Goal: Entertainment & Leisure: Consume media (video, audio)

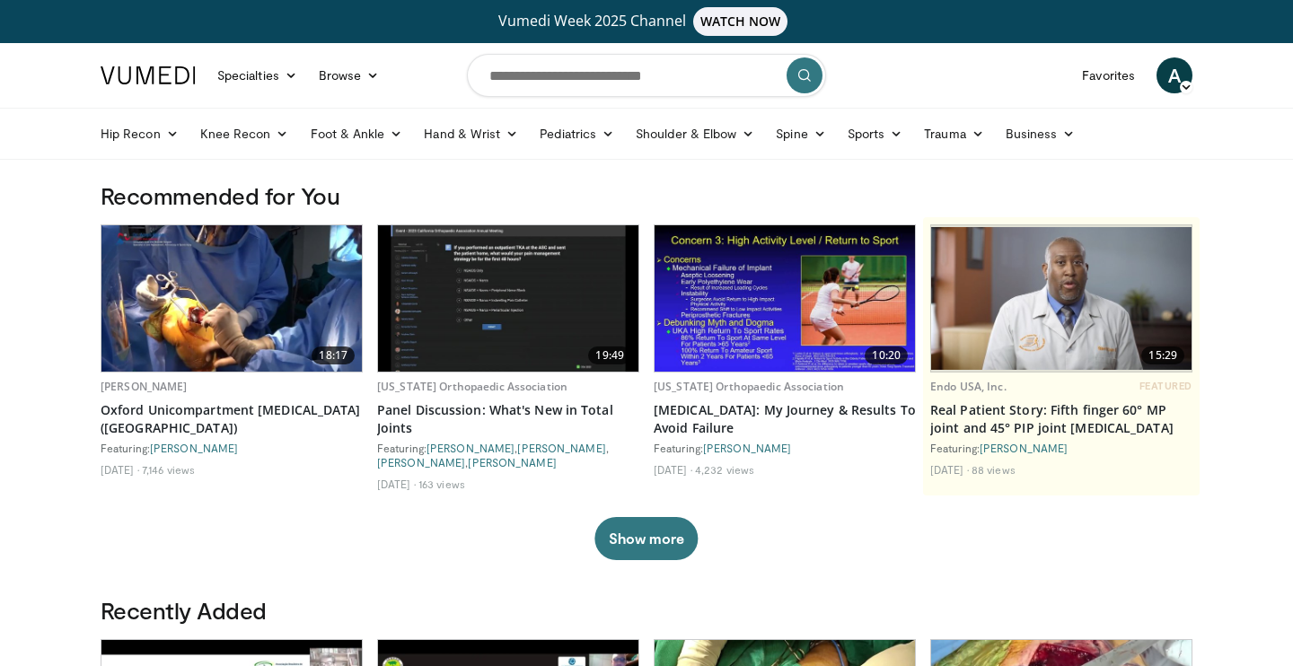
click at [341, 95] on div "Specialties Adult & Family Medicine Allergy, [MEDICAL_DATA], Immunology Anesthe…" at bounding box center [240, 75] width 300 height 50
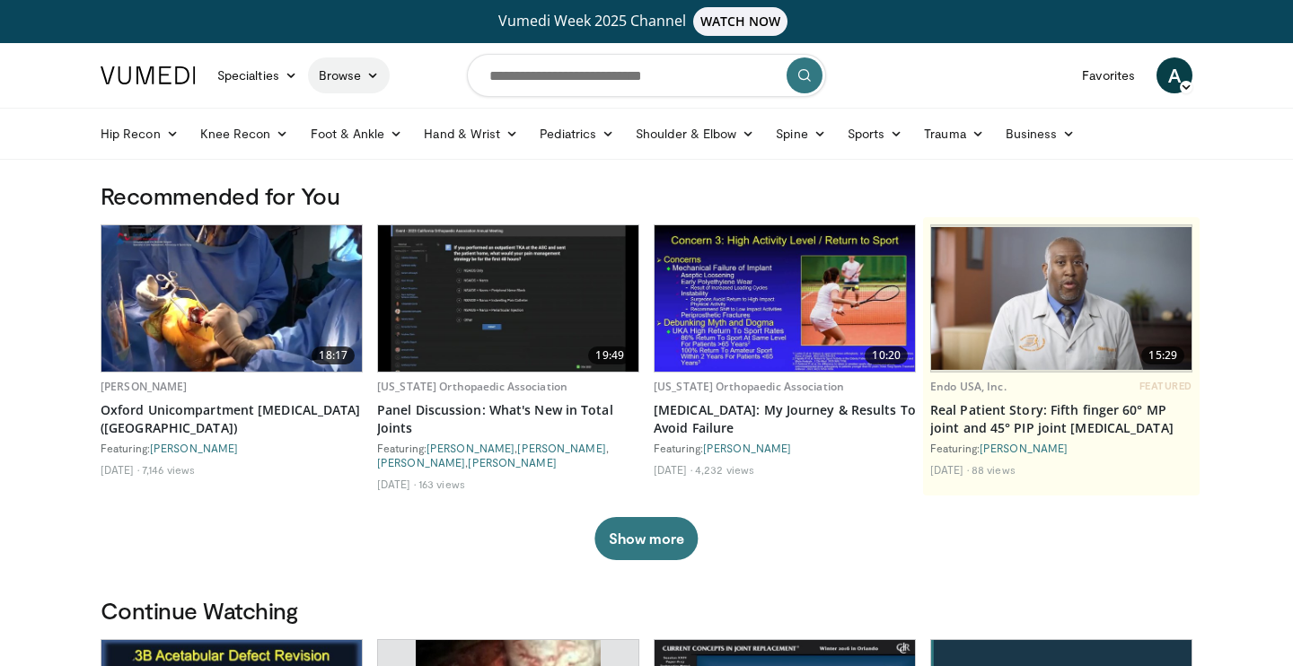
click at [352, 82] on link "Browse" at bounding box center [349, 75] width 83 height 36
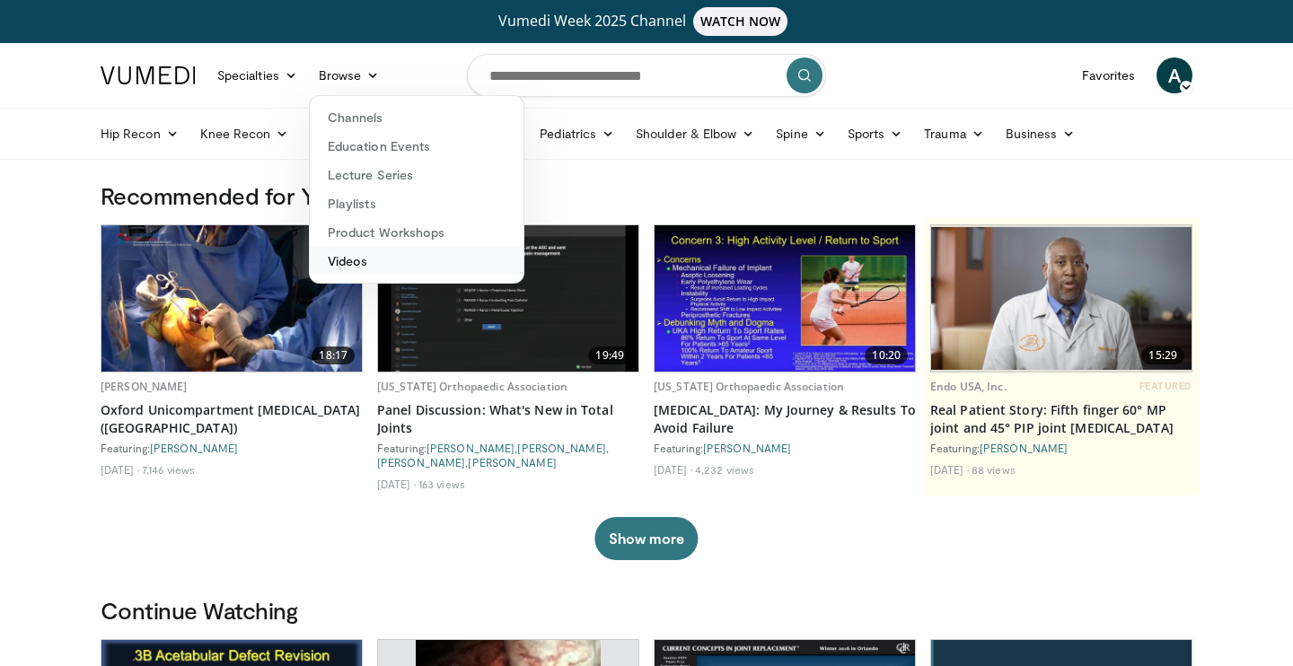
click at [357, 258] on link "Videos" at bounding box center [417, 261] width 214 height 29
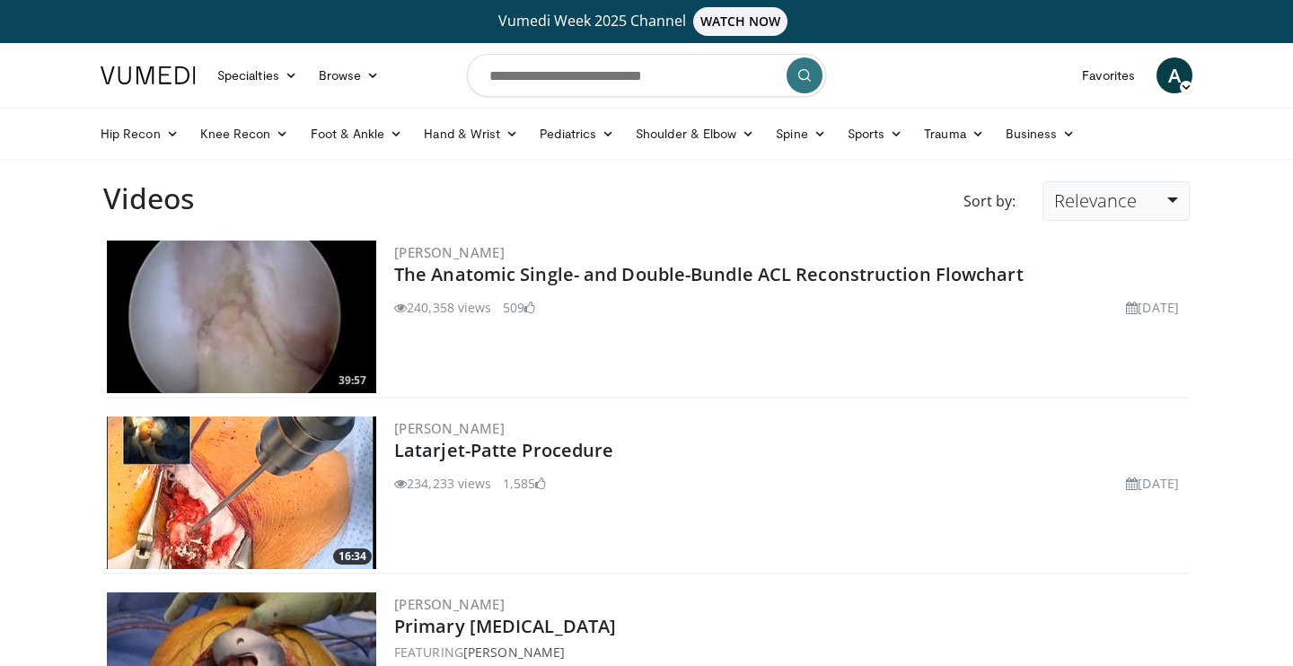
click at [1118, 206] on span "Relevance" at bounding box center [1095, 201] width 83 height 24
click at [1096, 356] on link "Newest" at bounding box center [1114, 360] width 142 height 29
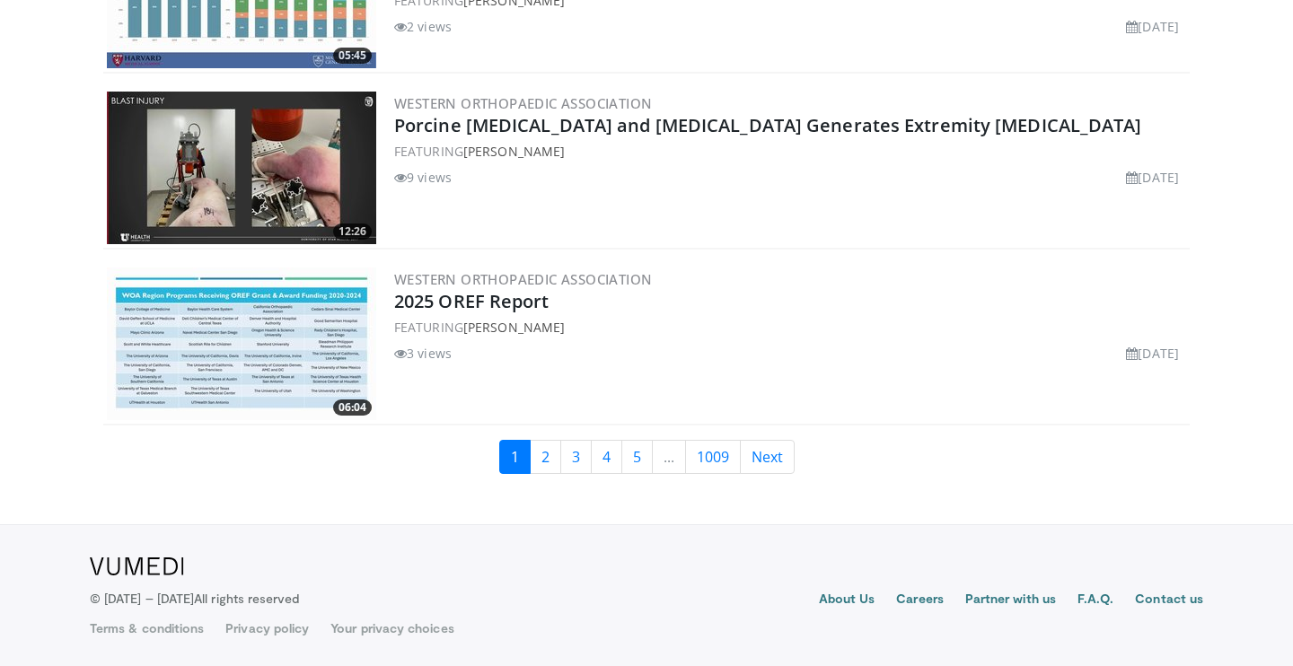
scroll to position [5077, 0]
click at [543, 450] on link "2" at bounding box center [545, 457] width 31 height 34
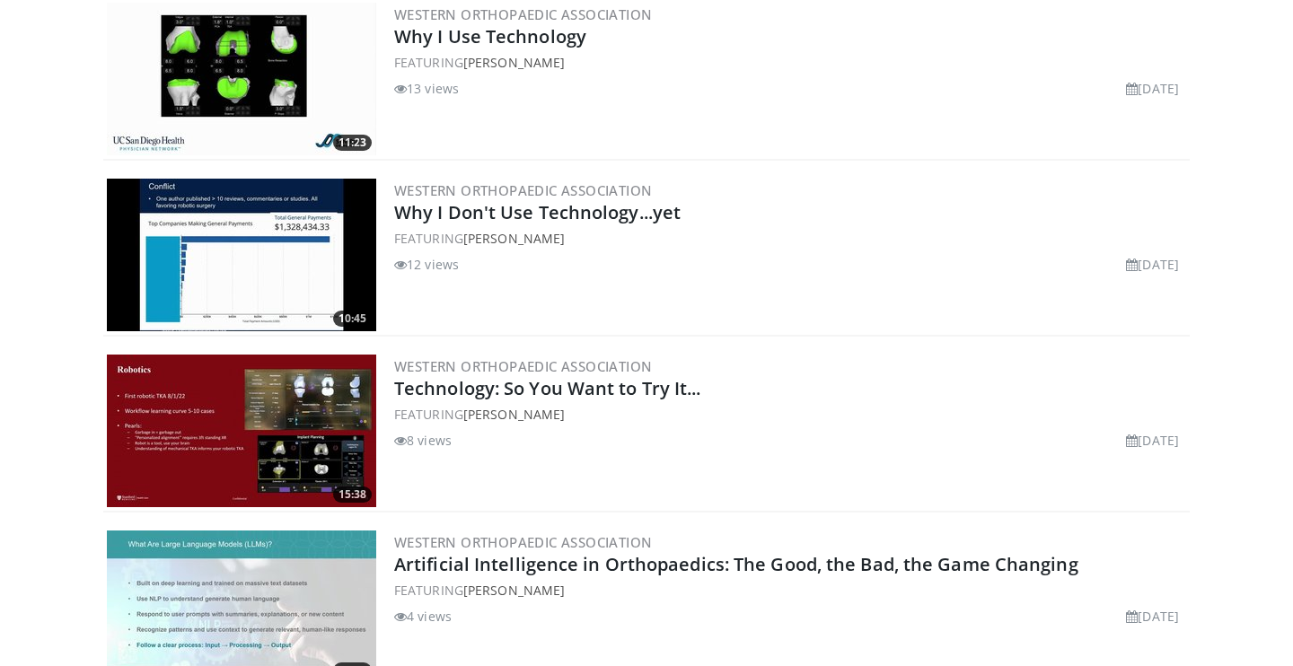
scroll to position [3766, 0]
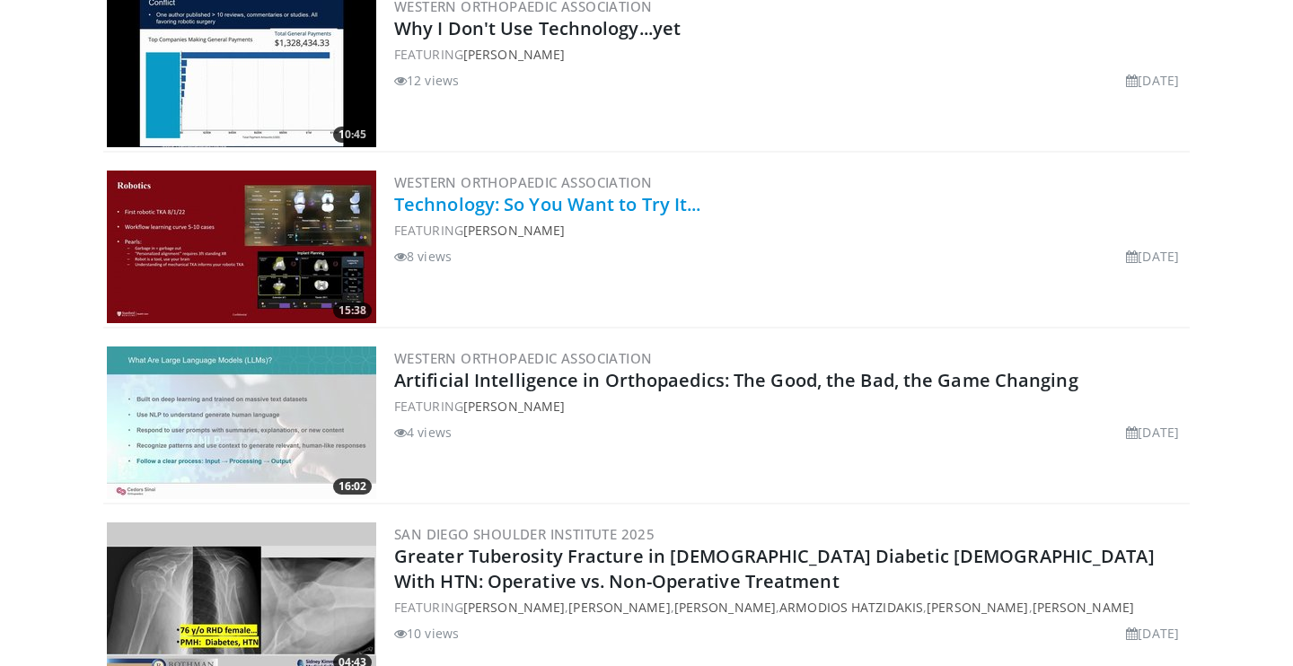
click at [628, 207] on link "Technology: So You Want to Try It..." at bounding box center [547, 204] width 307 height 24
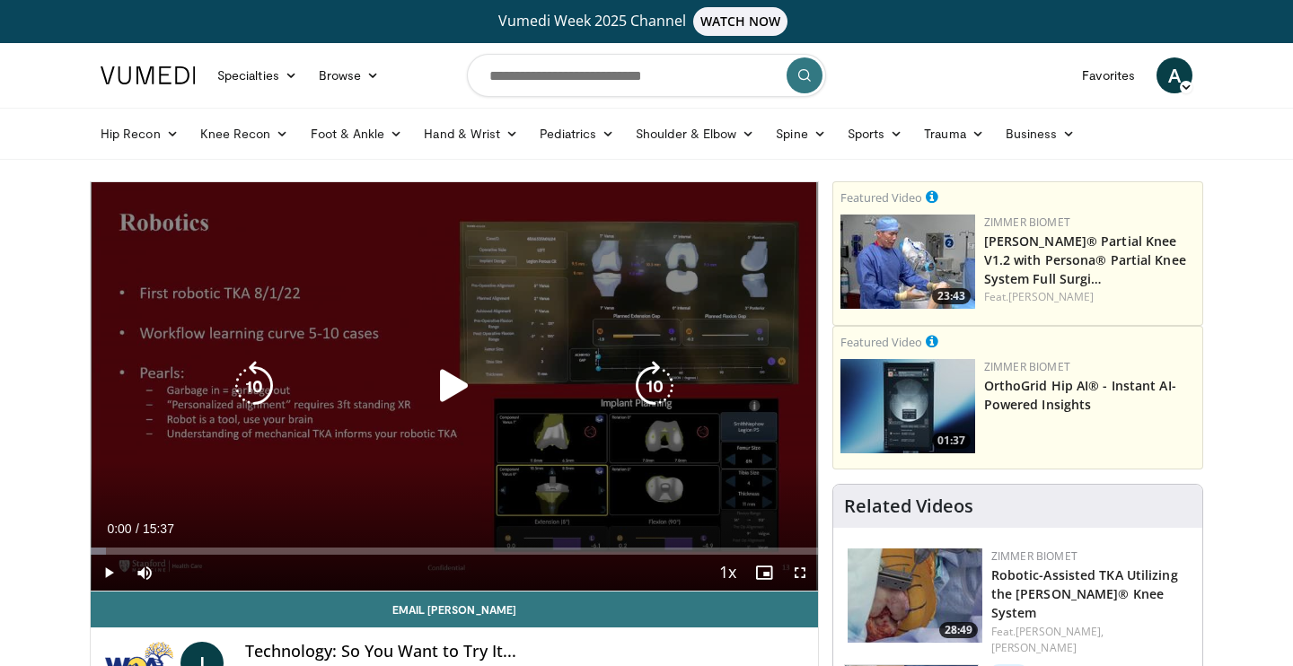
click at [458, 385] on icon "Video Player" at bounding box center [454, 386] width 50 height 50
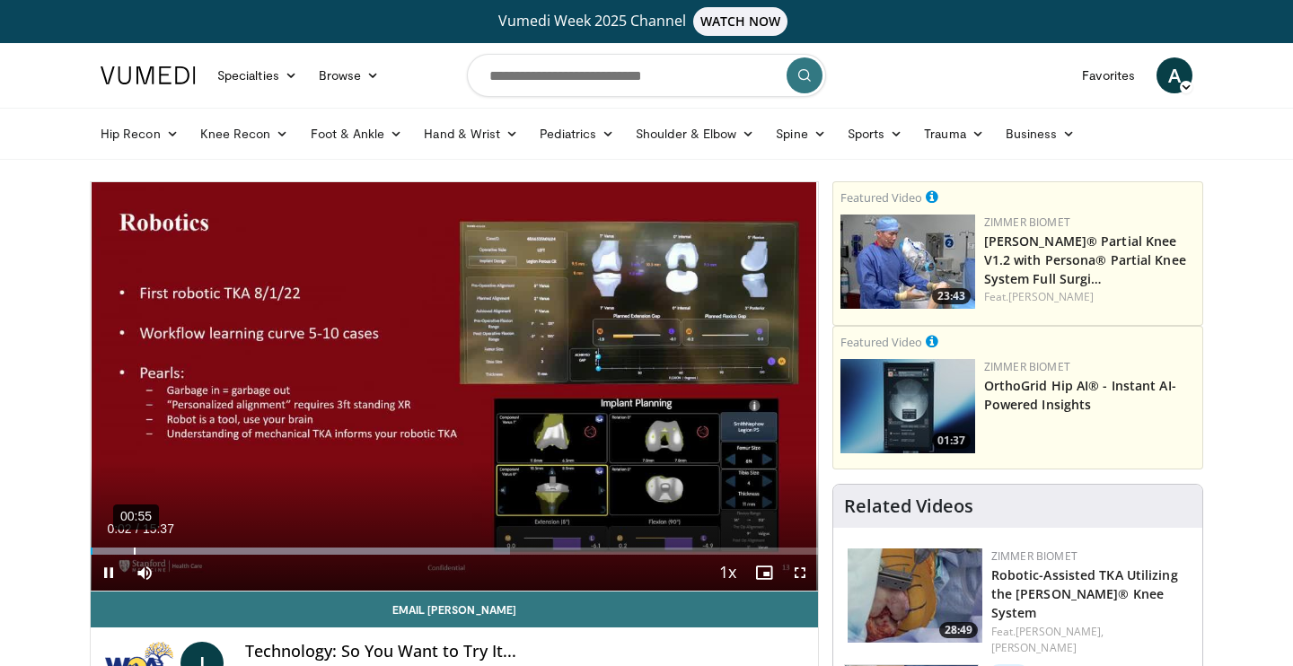
click at [134, 550] on div "00:55" at bounding box center [135, 551] width 2 height 7
click at [180, 550] on div "Progress Bar" at bounding box center [320, 551] width 458 height 7
click at [189, 549] on div "02:03" at bounding box center [188, 551] width 2 height 7
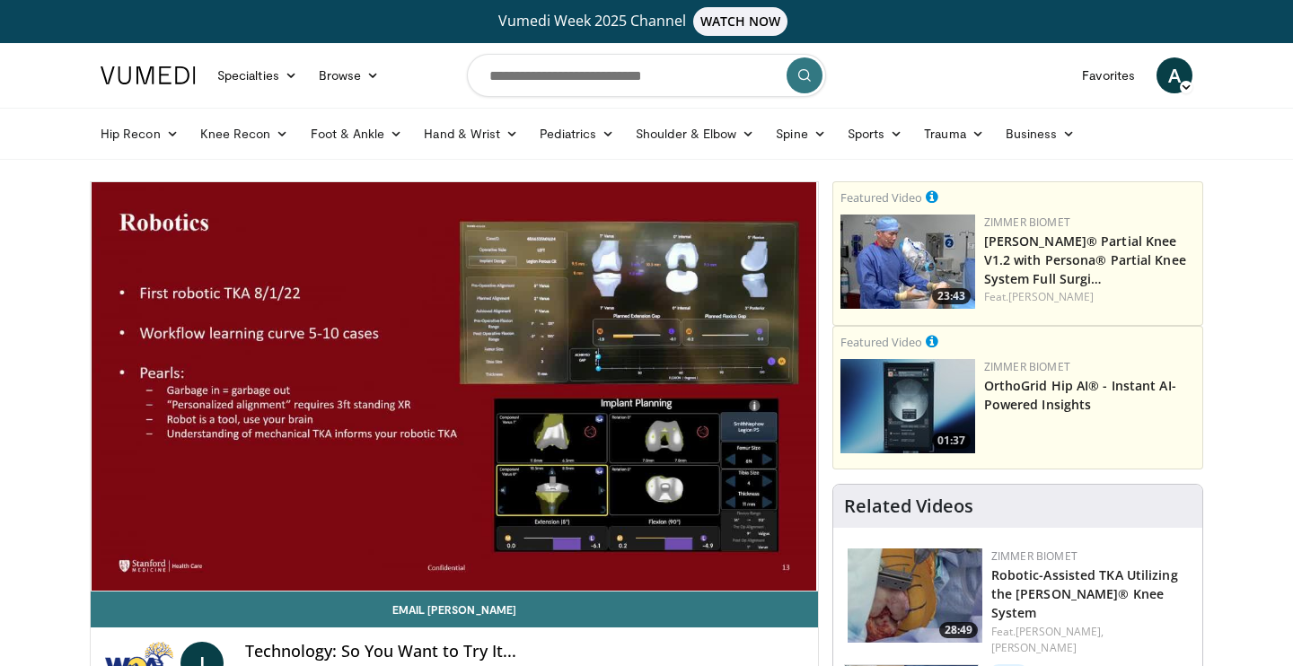
click at [195, 584] on div "02:11" at bounding box center [194, 587] width 2 height 7
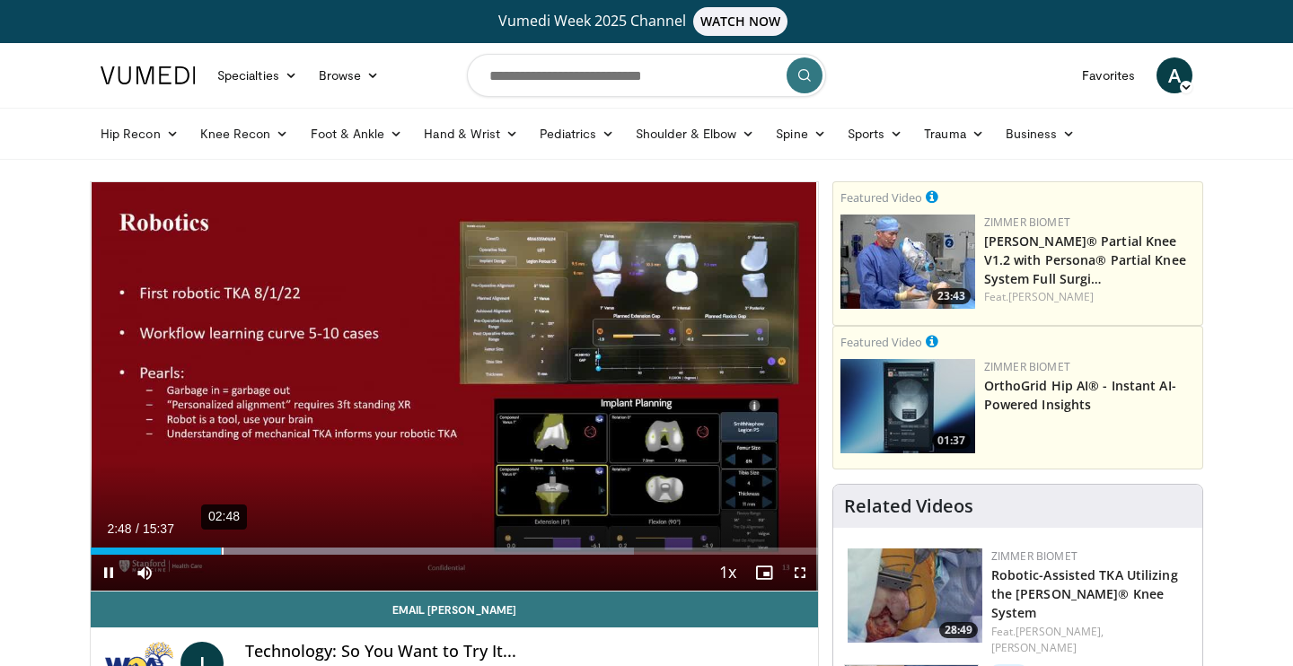
click at [224, 550] on div "02:48" at bounding box center [223, 551] width 2 height 7
click at [236, 550] on div "03:05" at bounding box center [235, 551] width 2 height 7
click at [264, 548] on div "03:40" at bounding box center [263, 551] width 2 height 7
click at [277, 546] on div "Loaded : 81.10% 03:57 03:43" at bounding box center [454, 546] width 727 height 17
click at [293, 546] on div "Loaded : 83.24% 04:20 03:59" at bounding box center [454, 546] width 727 height 17
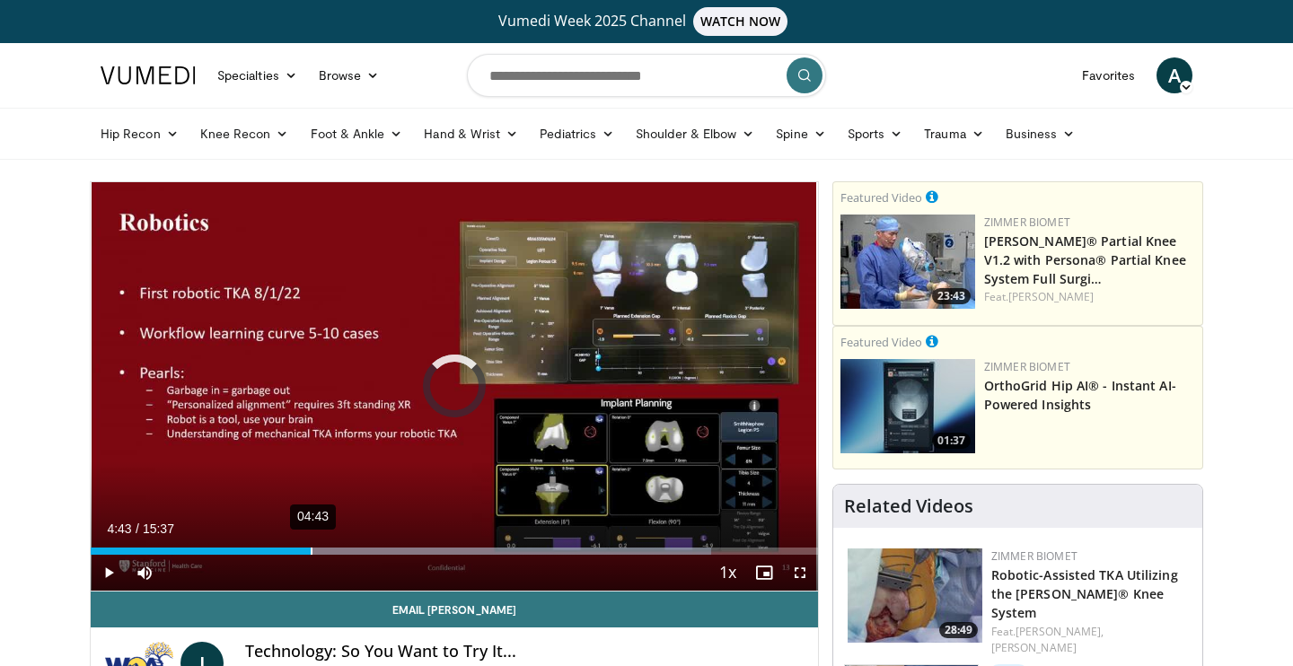
click at [311, 554] on div "04:43" at bounding box center [312, 551] width 2 height 7
click at [313, 554] on div "04:43" at bounding box center [312, 551] width 2 height 7
click at [334, 553] on div "05:13" at bounding box center [335, 551] width 2 height 7
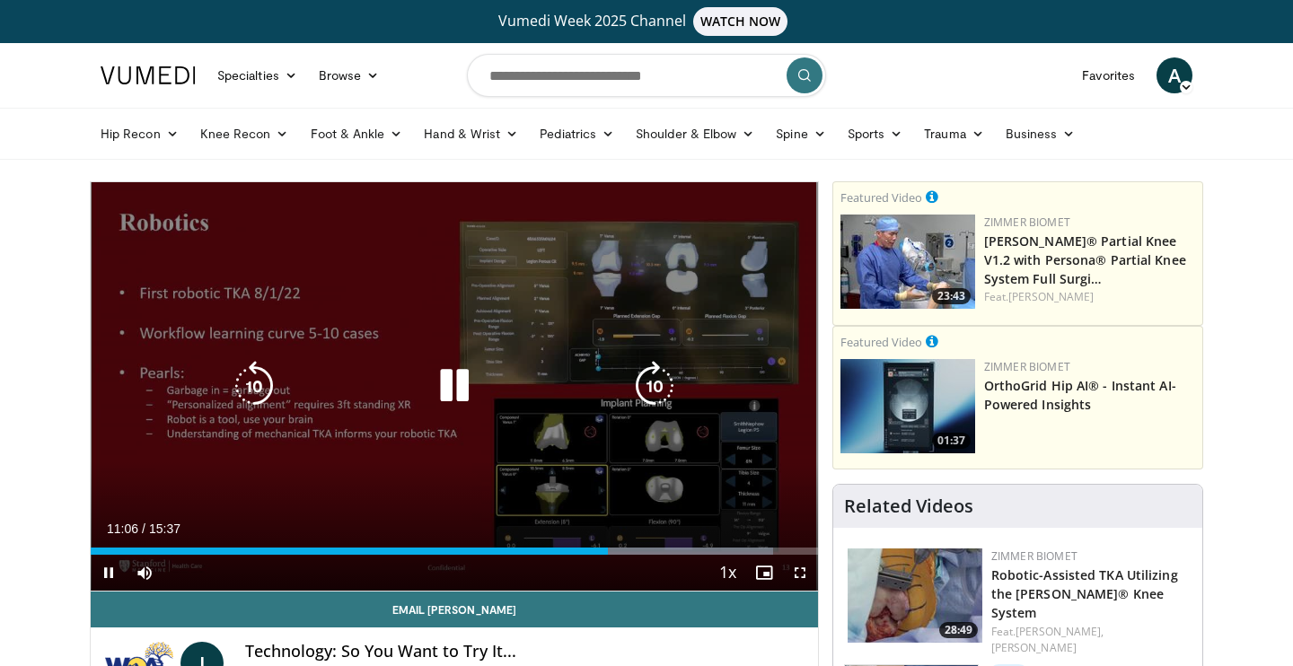
click at [252, 377] on icon "Video Player" at bounding box center [254, 386] width 50 height 50
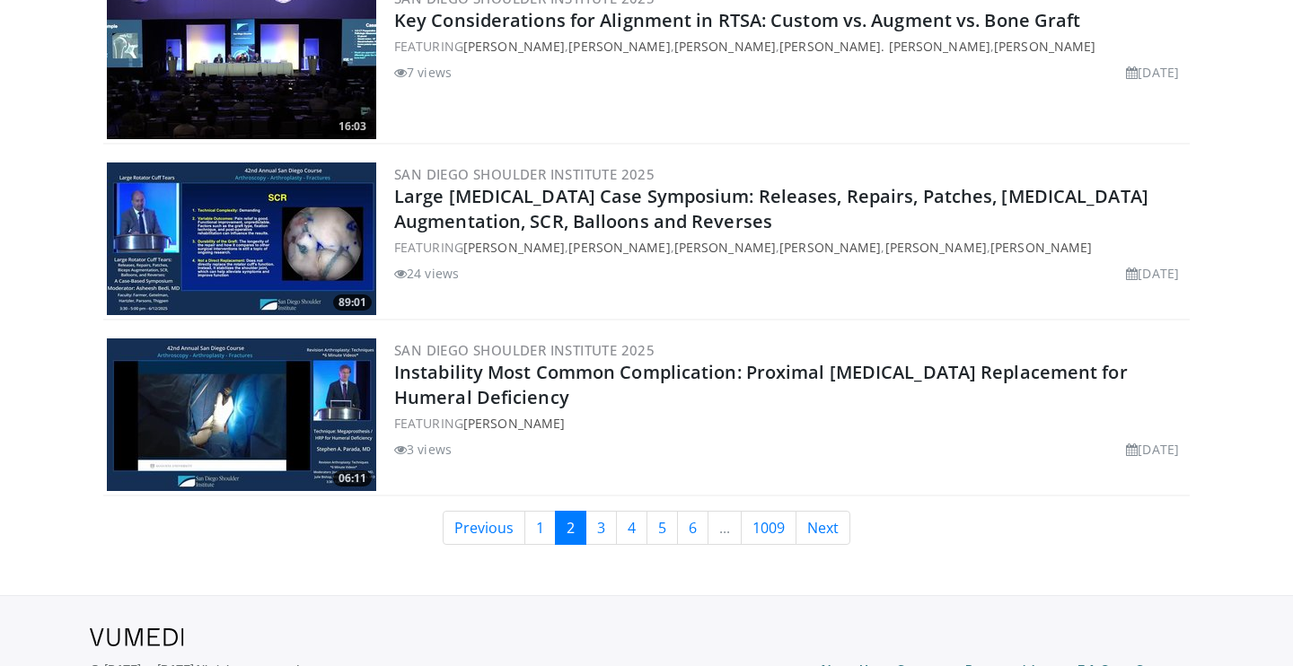
scroll to position [5035, 0]
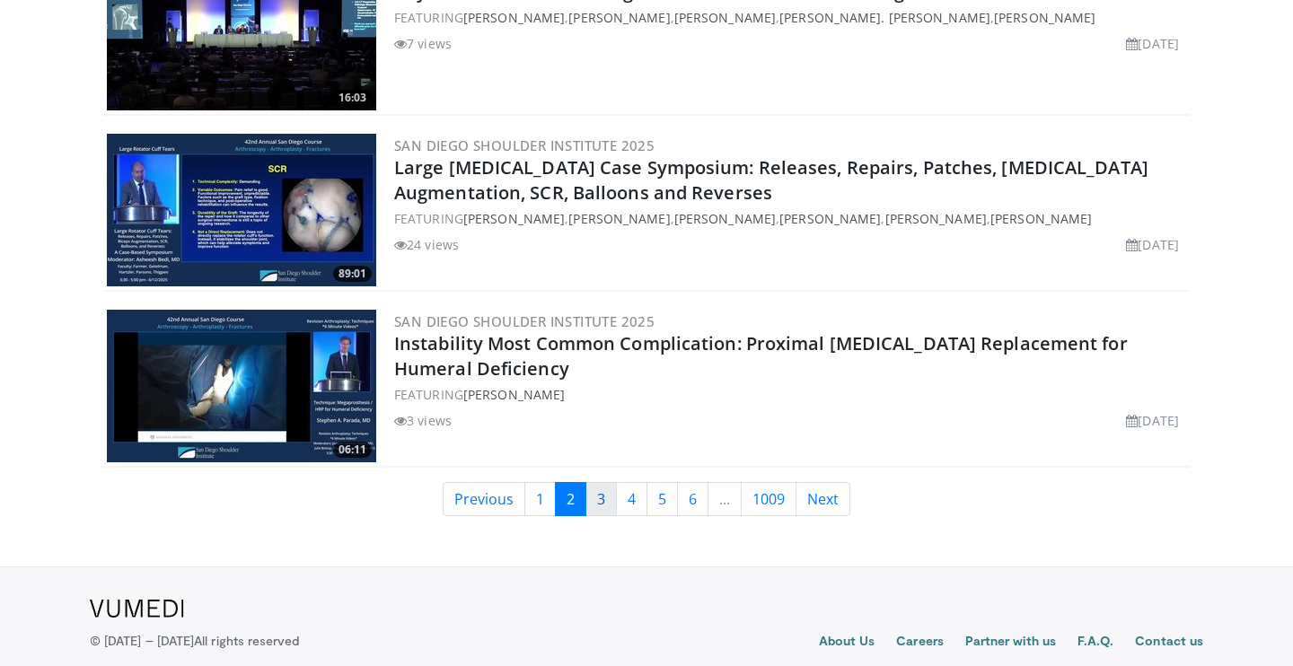
click at [597, 506] on link "3" at bounding box center [601, 499] width 31 height 34
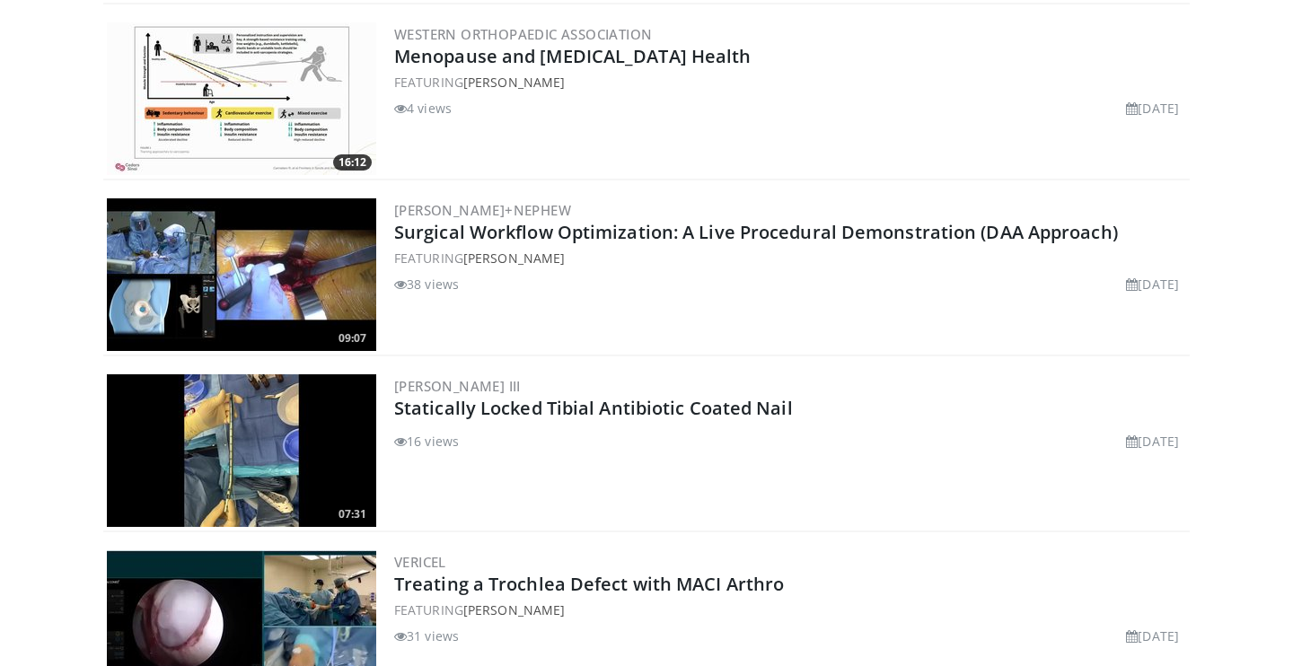
scroll to position [3560, 0]
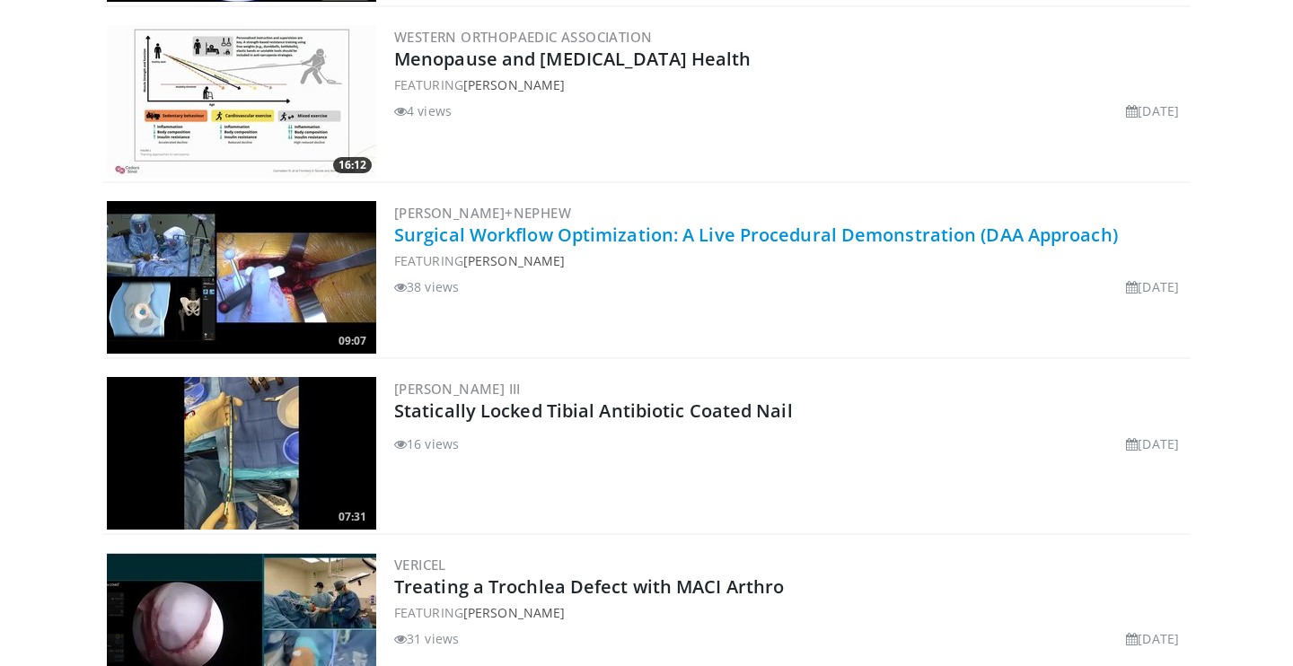
click at [537, 243] on link "Surgical Workflow Optimization: A Live Procedural Demonstration (DAA Approach)" at bounding box center [756, 235] width 724 height 24
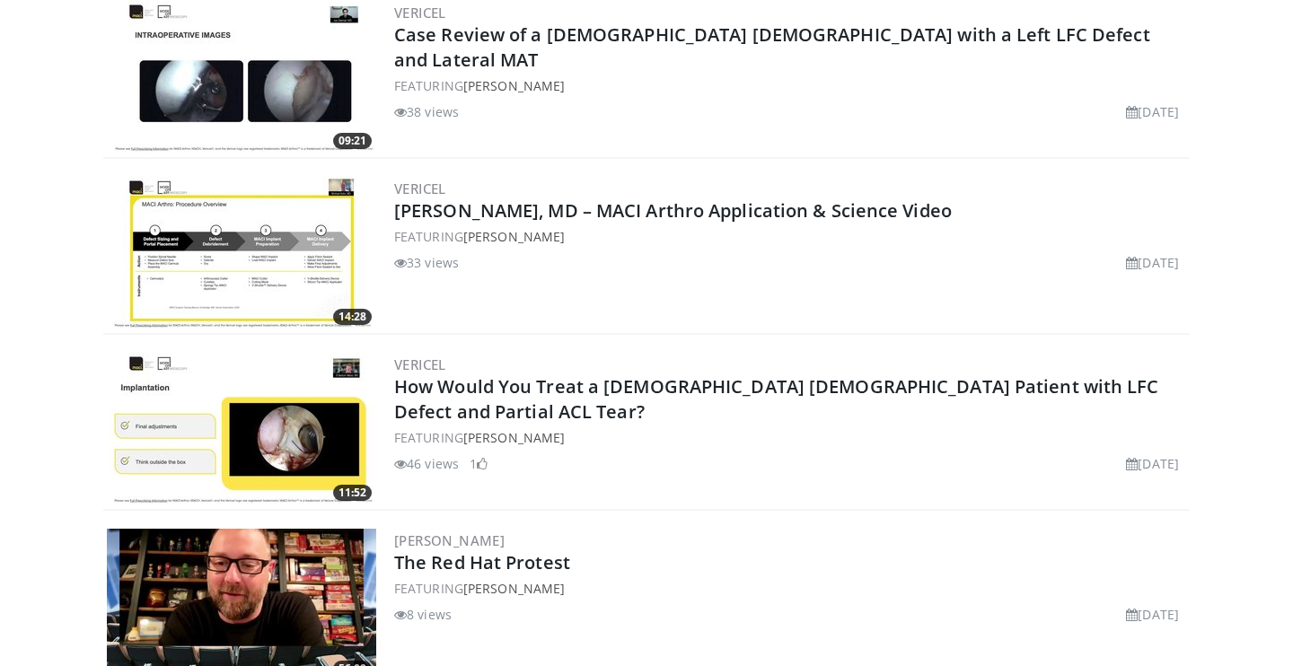
scroll to position [5064, 0]
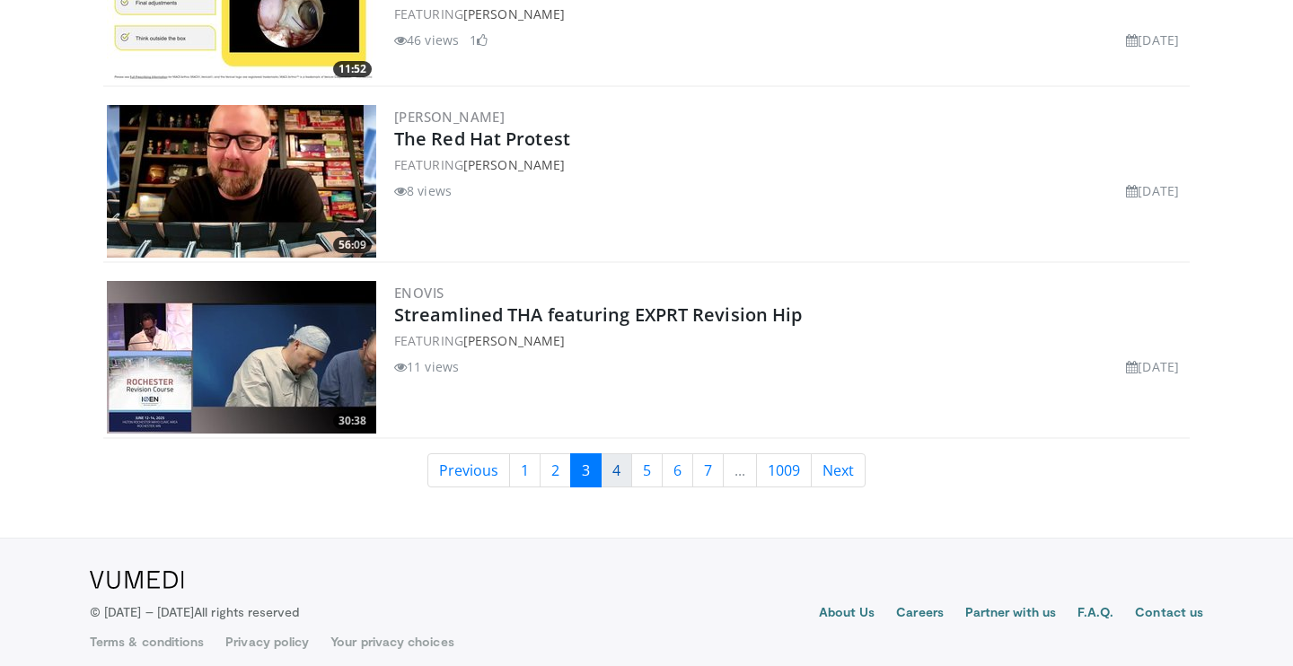
click at [609, 467] on link "4" at bounding box center [616, 470] width 31 height 34
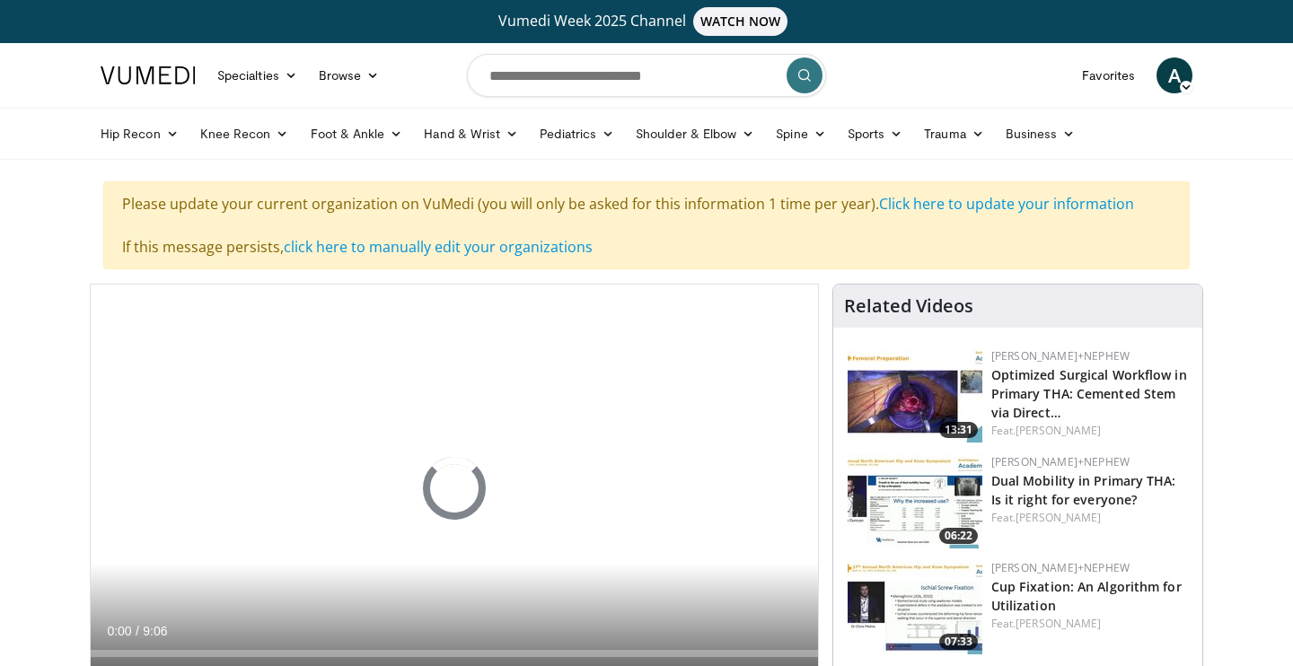
scroll to position [119, 0]
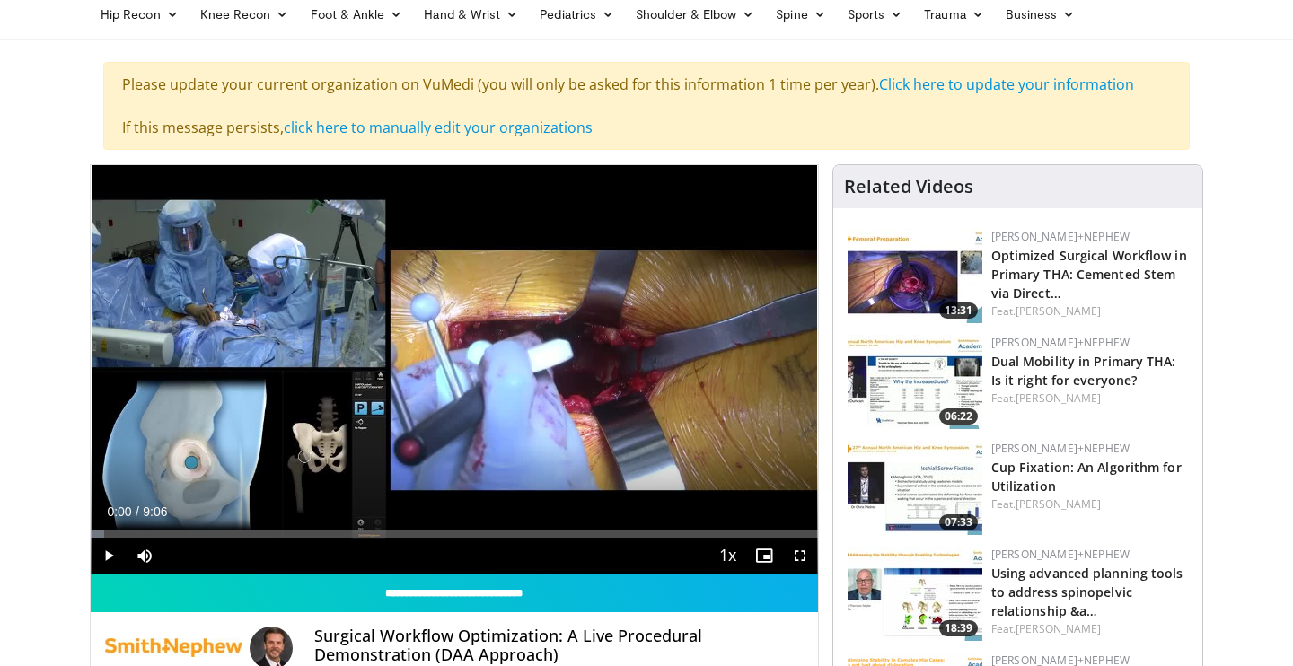
click at [112, 559] on span "Video Player" at bounding box center [109, 556] width 36 height 36
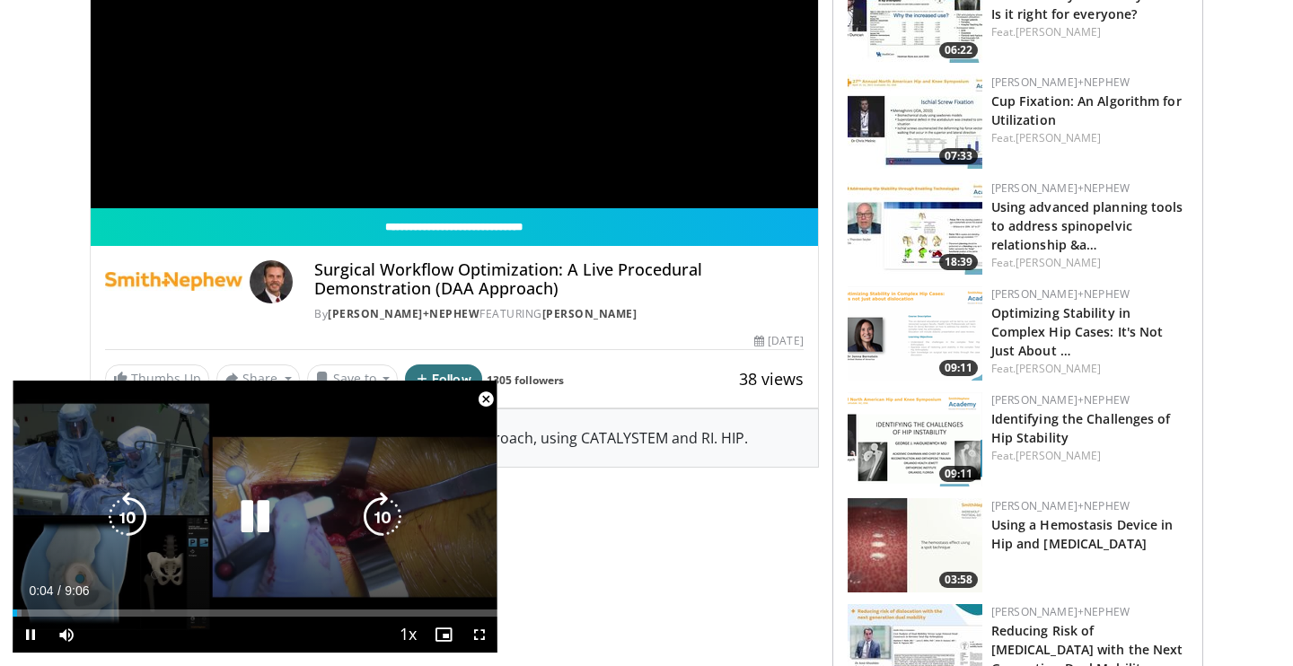
scroll to position [169, 0]
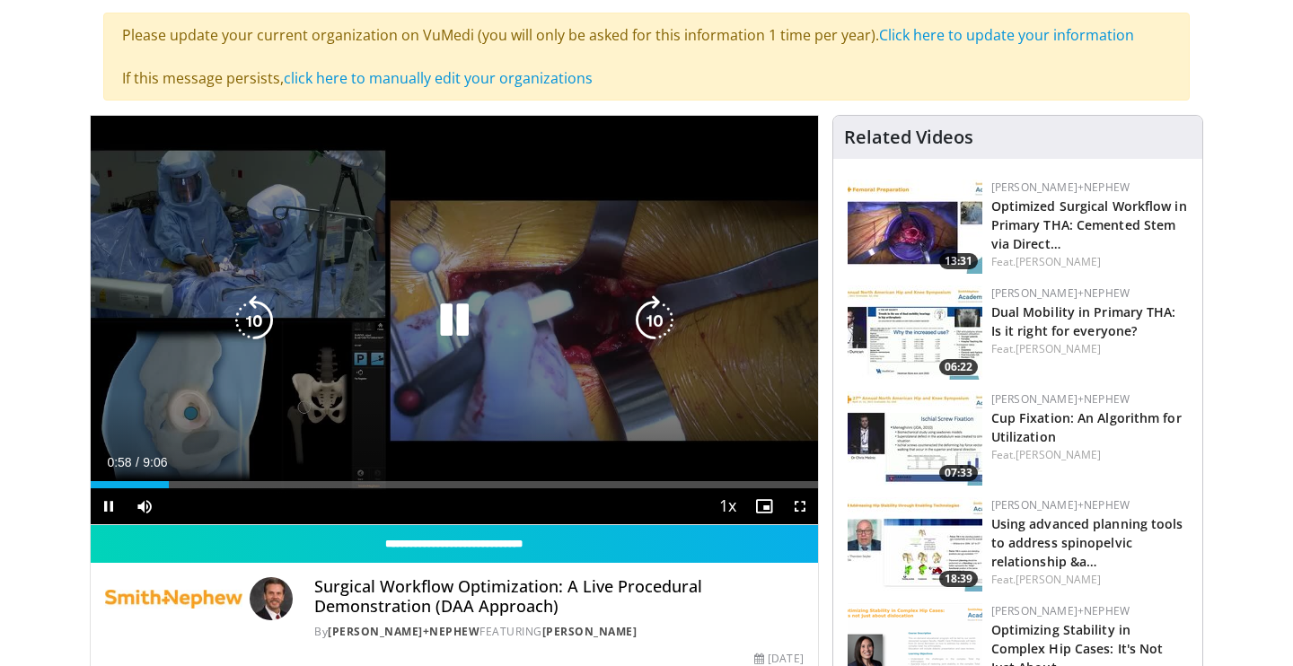
click at [657, 307] on icon "Video Player" at bounding box center [655, 320] width 50 height 50
click at [664, 307] on icon "Video Player" at bounding box center [655, 320] width 50 height 50
click at [455, 319] on icon "Video Player" at bounding box center [454, 320] width 50 height 50
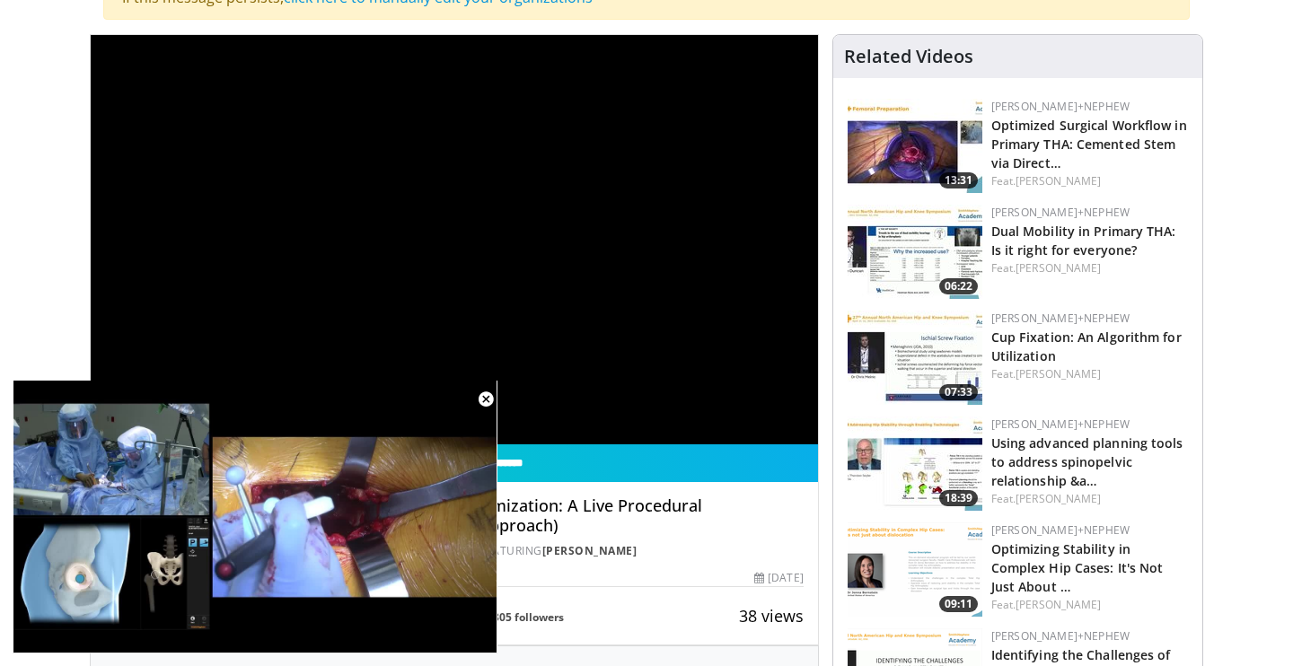
scroll to position [762, 0]
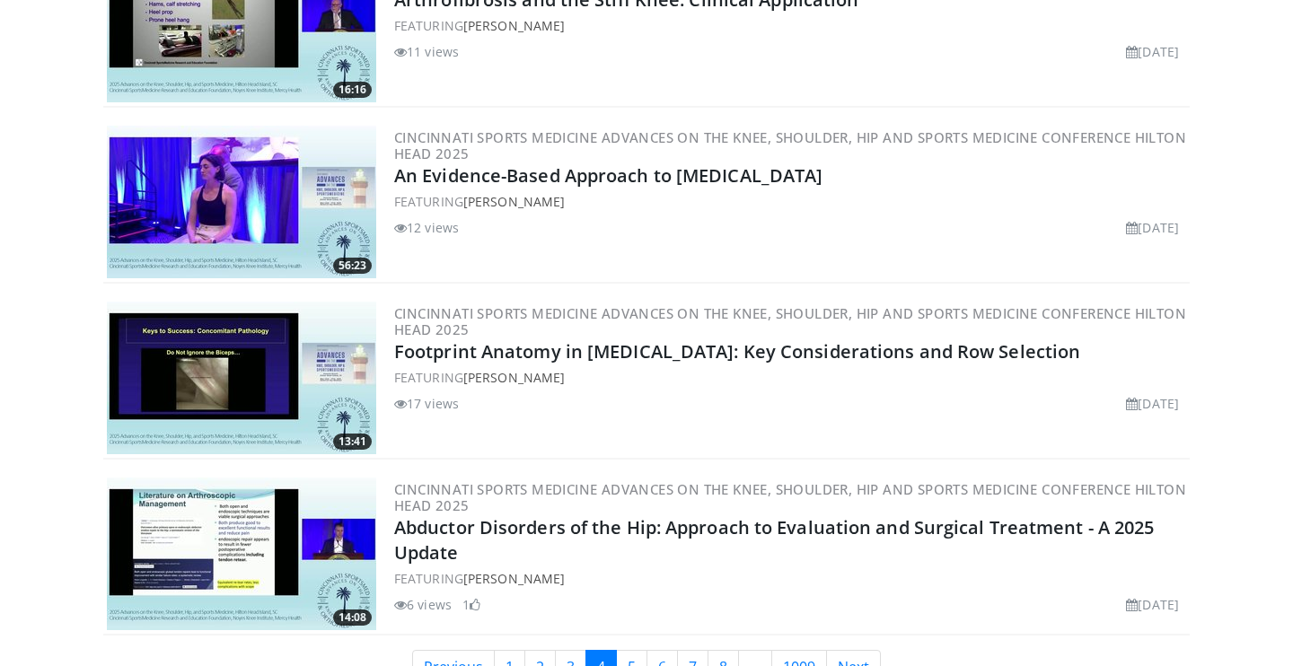
scroll to position [4926, 0]
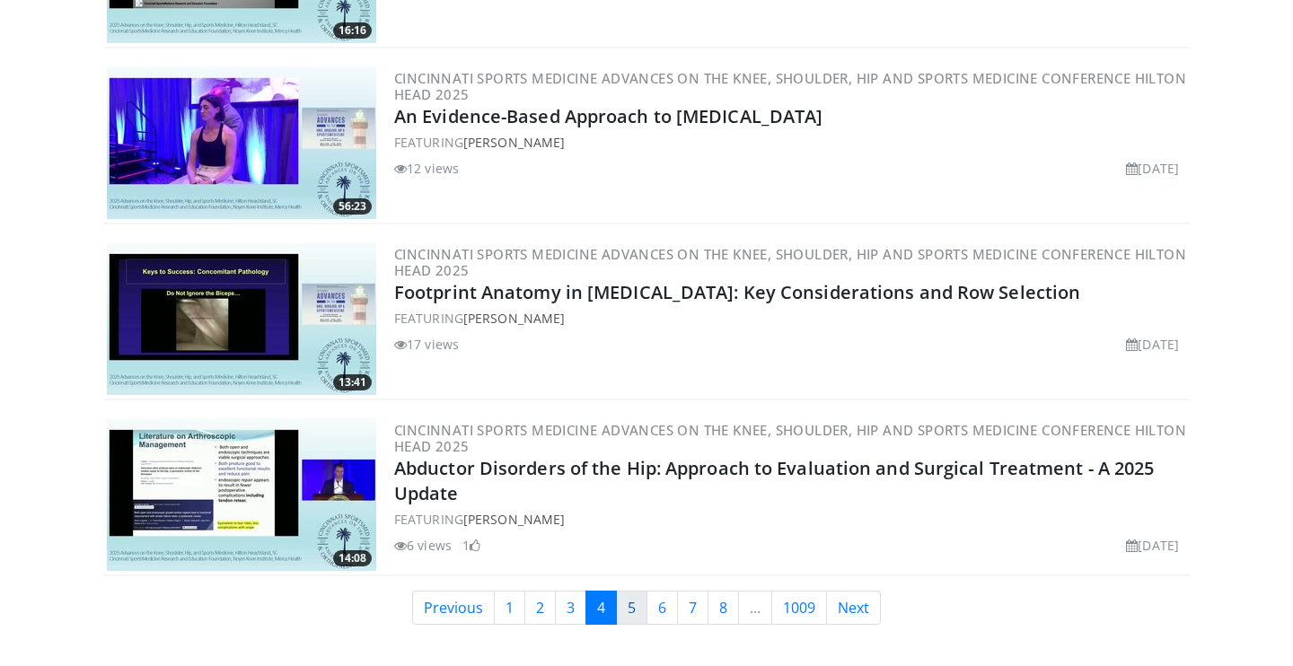
click at [629, 600] on link "5" at bounding box center [631, 608] width 31 height 34
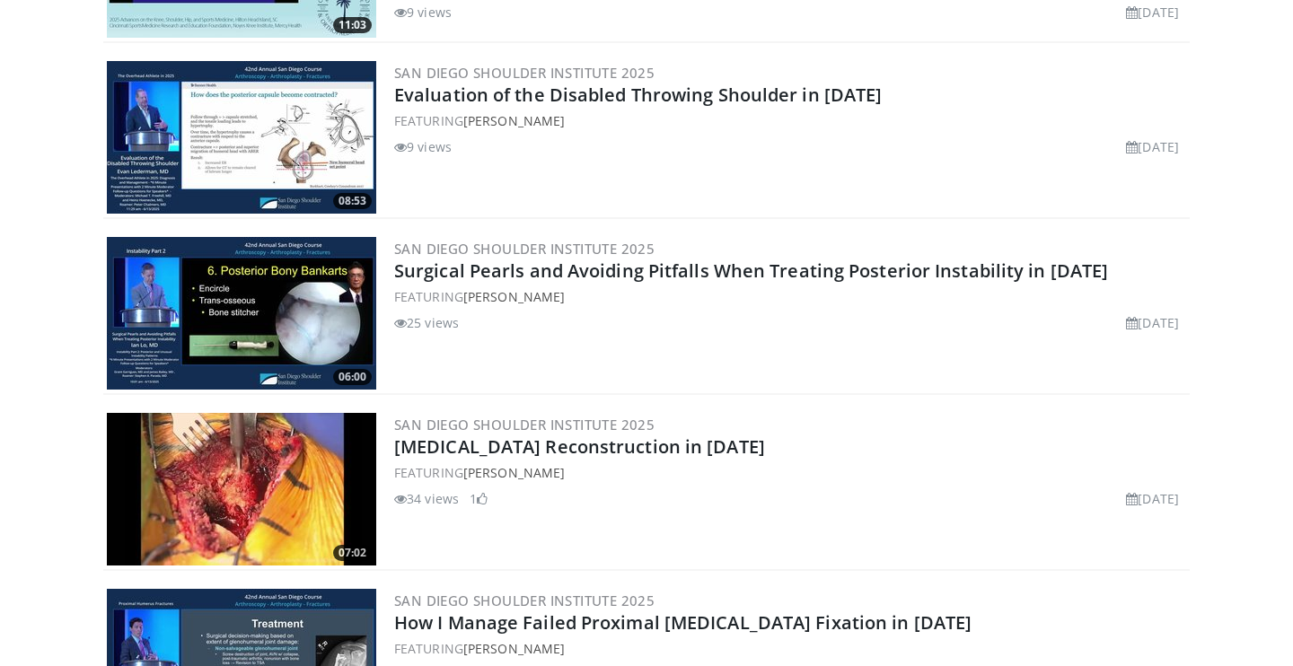
scroll to position [707, 0]
